Goal: Task Accomplishment & Management: Use online tool/utility

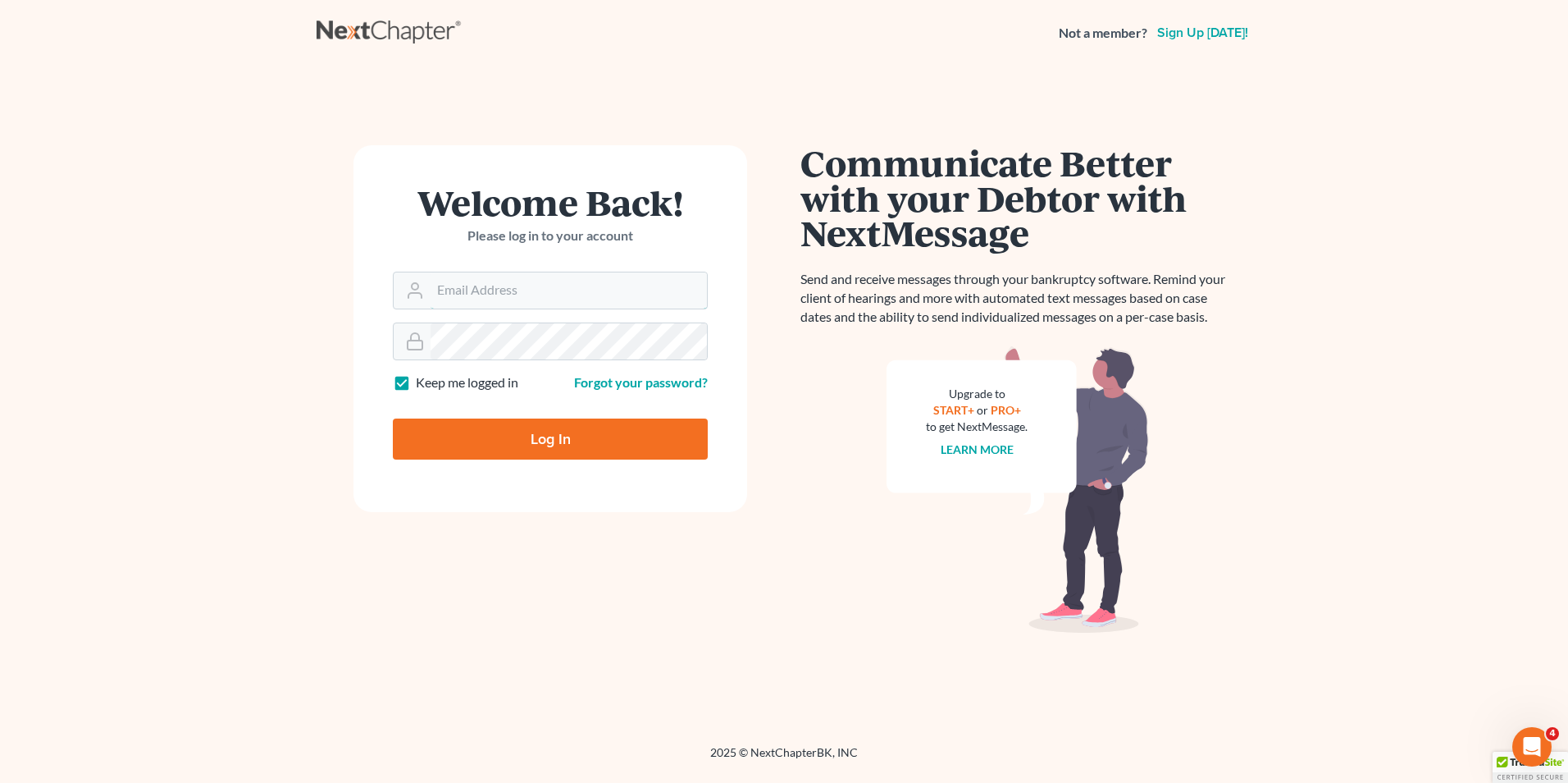
type input "[PERSON_NAME][EMAIL_ADDRESS][PERSON_NAME][DOMAIN_NAME]"
click at [564, 440] on input "Log In" at bounding box center [551, 439] width 315 height 41
type input "Thinking..."
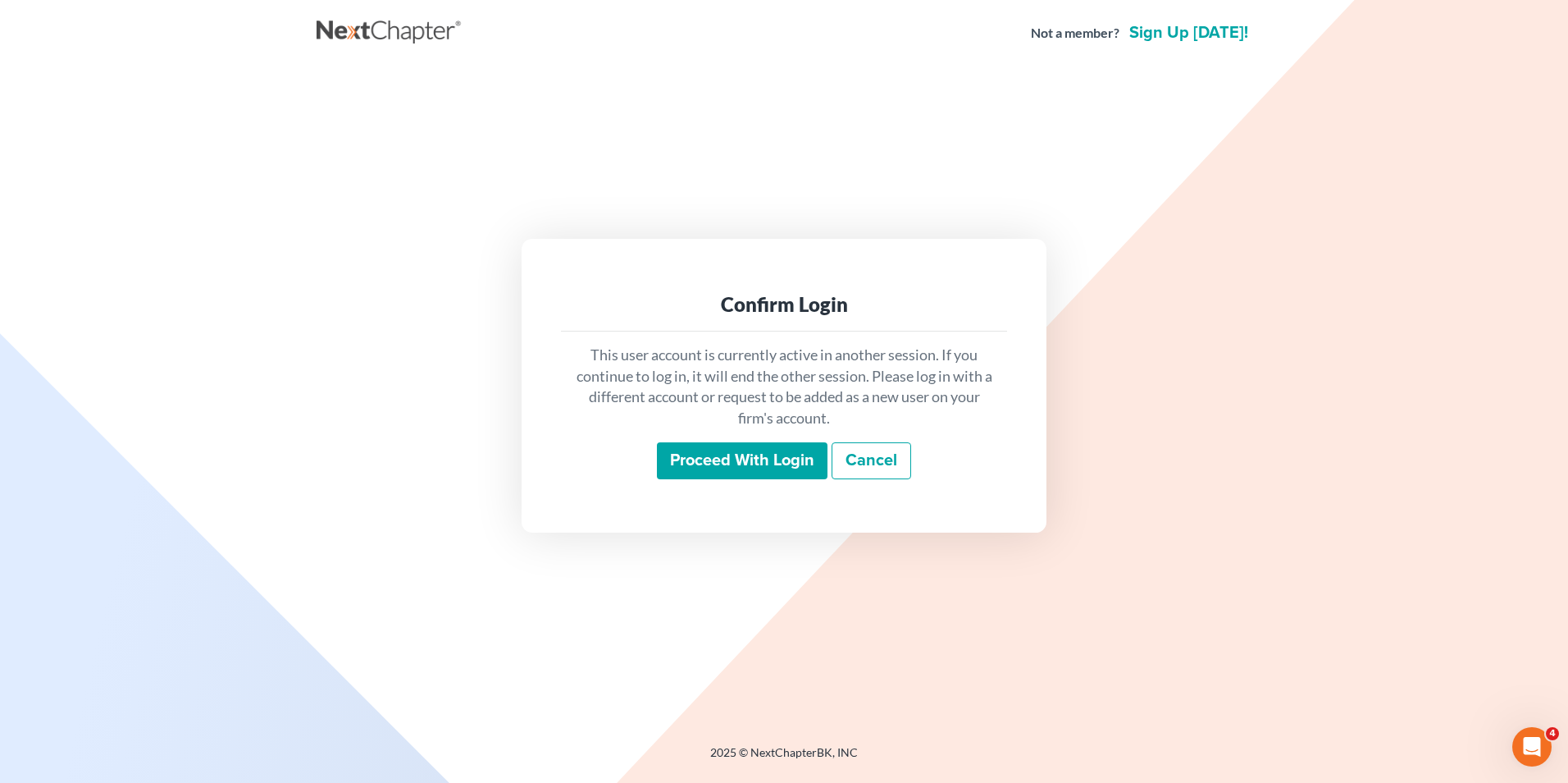
click at [787, 462] on input "Proceed with login" at bounding box center [742, 460] width 170 height 37
